Goal: Find specific page/section: Find specific page/section

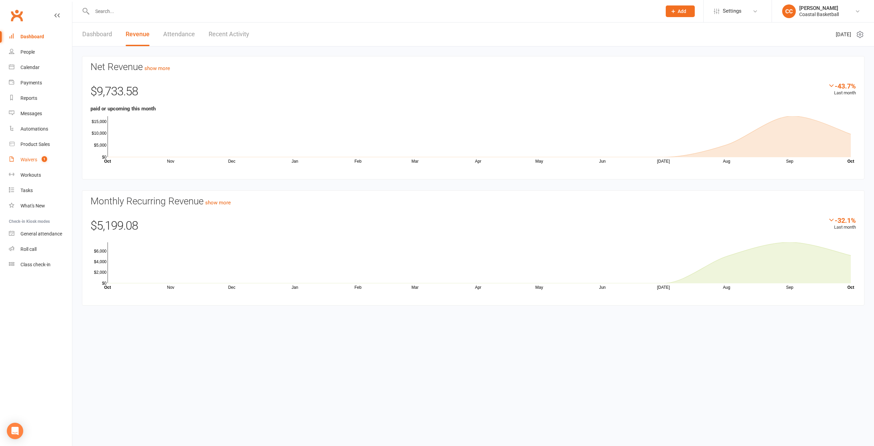
click at [23, 156] on link "Waivers 1" at bounding box center [40, 159] width 63 height 15
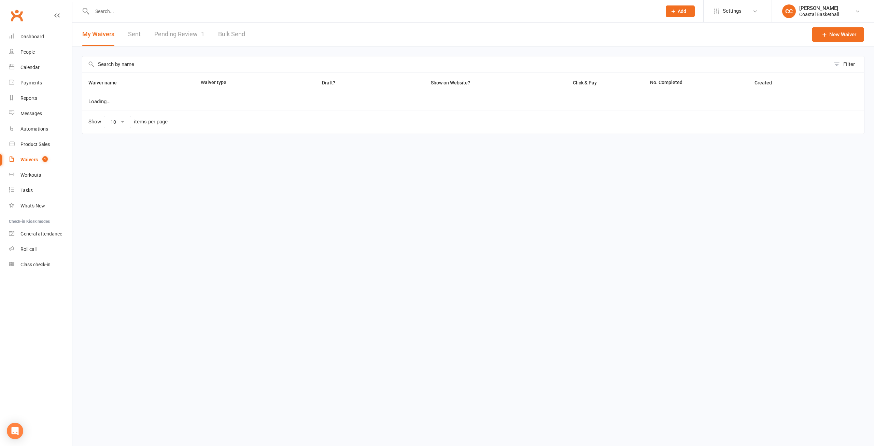
select select "100"
